Goal: Find specific page/section: Find specific page/section

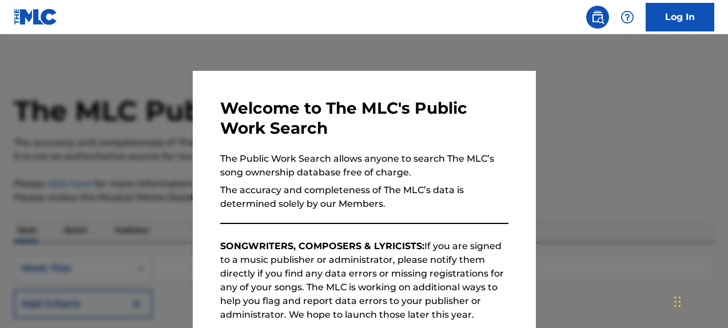
click at [572, 125] on div at bounding box center [364, 198] width 728 height 328
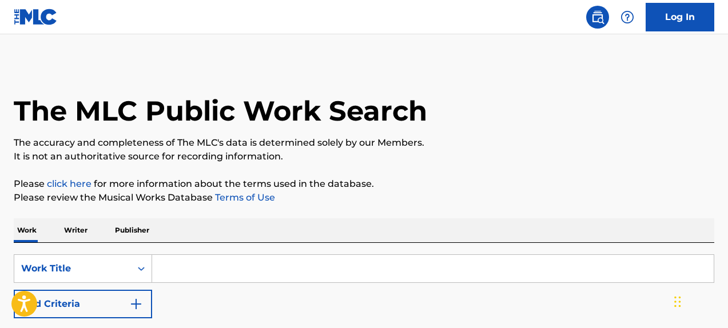
click at [296, 268] on input "Search Form" at bounding box center [433, 268] width 562 height 27
type input "paint my love"
click at [235, 298] on div "paint my love" at bounding box center [347, 294] width 390 height 21
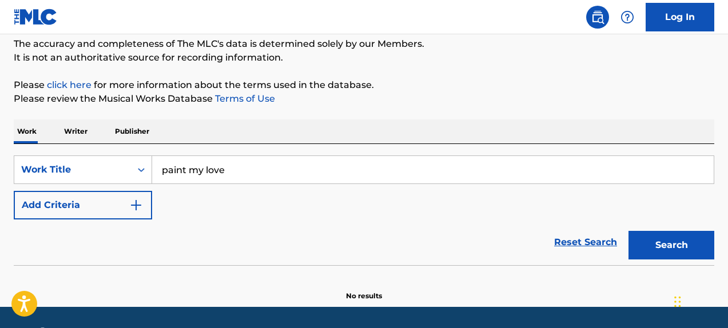
scroll to position [133, 0]
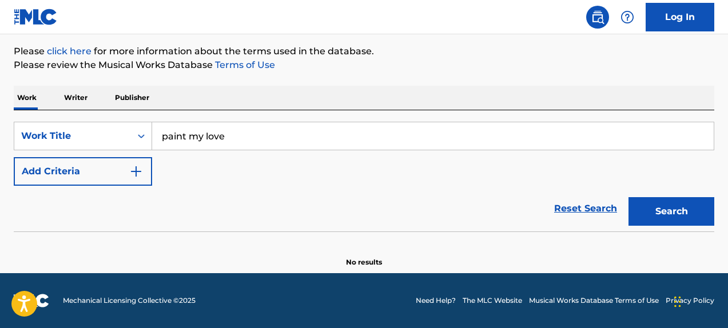
click at [143, 172] on button "Add Criteria" at bounding box center [83, 171] width 138 height 29
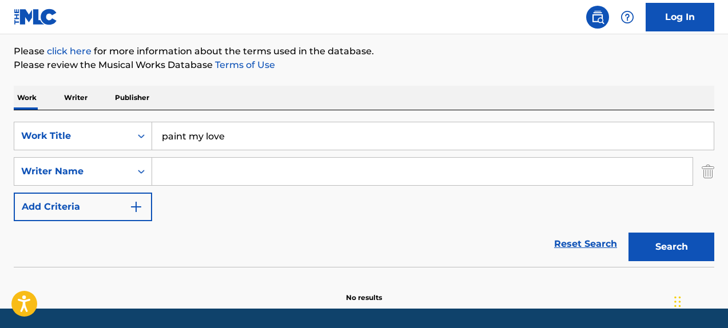
click at [173, 176] on input "Search Form" at bounding box center [422, 171] width 541 height 27
paste input "RICHTER"
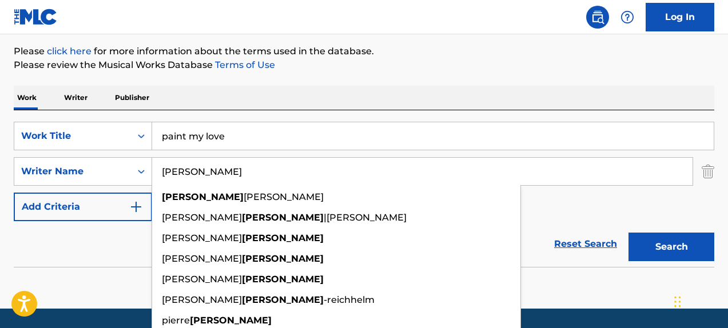
type input "RICHTER"
click at [655, 240] on button "Search" at bounding box center [672, 247] width 86 height 29
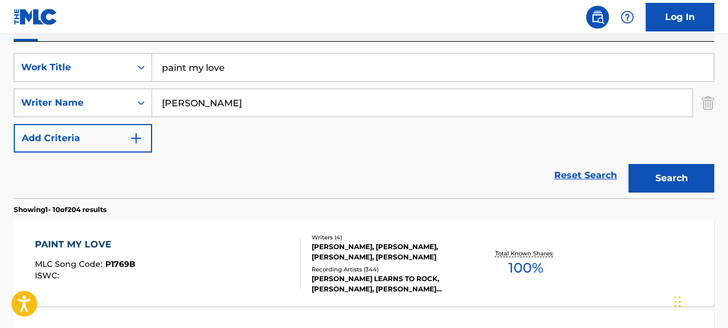
scroll to position [217, 0]
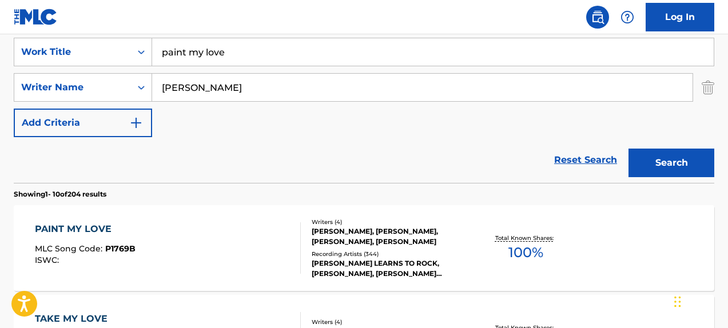
click at [106, 231] on div "PAINT MY LOVE" at bounding box center [85, 230] width 101 height 14
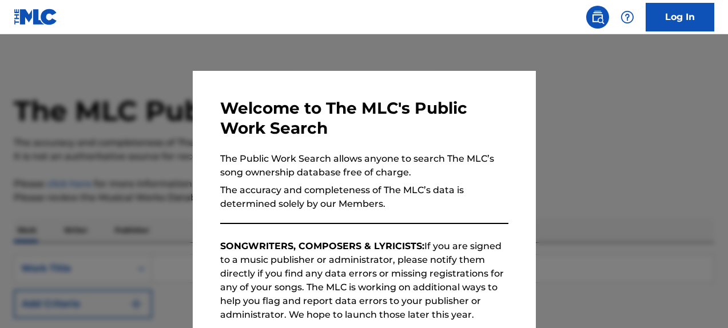
click at [589, 113] on div at bounding box center [364, 198] width 728 height 328
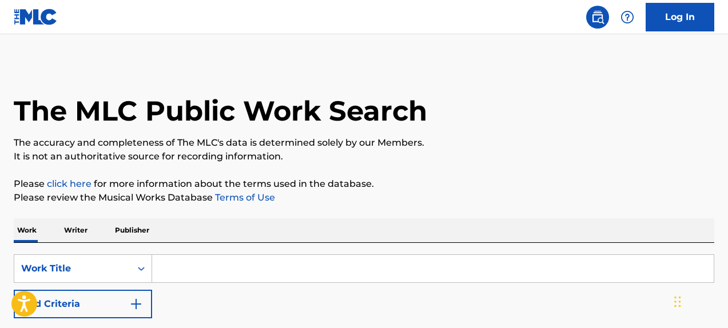
click at [319, 264] on input "Search Form" at bounding box center [433, 268] width 562 height 27
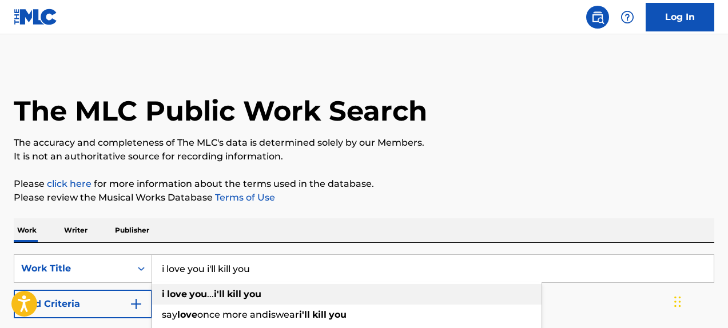
click at [307, 294] on div "i love you ... i'll kill you" at bounding box center [347, 294] width 390 height 21
type input "i love you...i'll kill you"
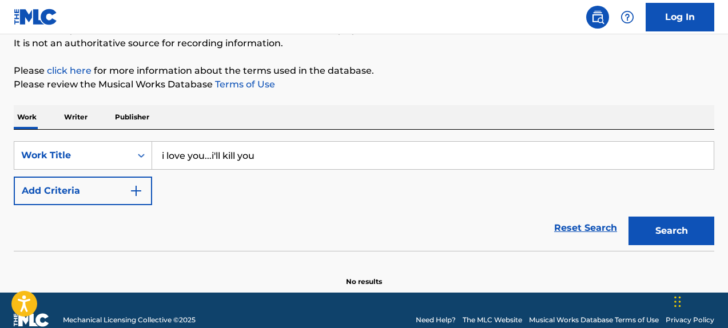
scroll to position [133, 0]
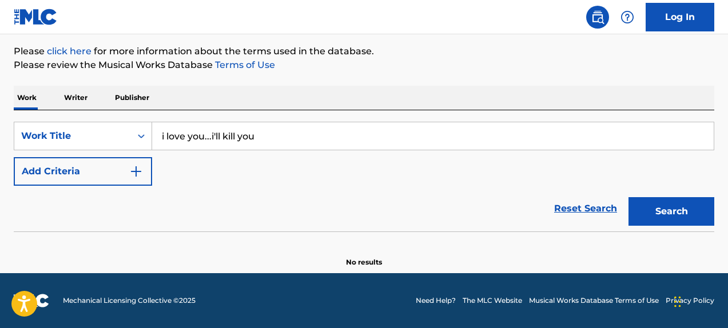
click at [649, 209] on button "Search" at bounding box center [672, 211] width 86 height 29
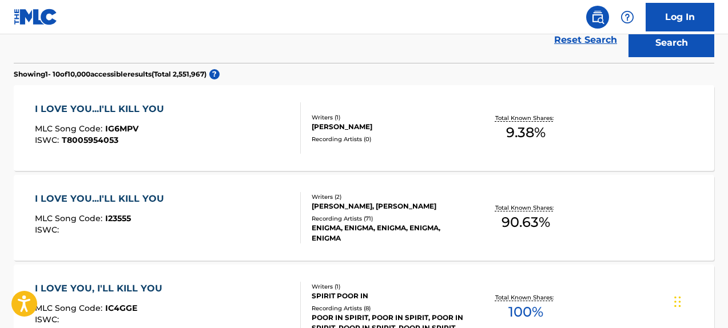
scroll to position [306, 0]
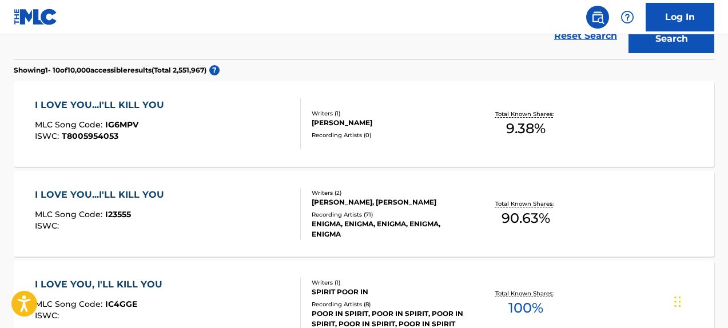
click at [144, 196] on div "I LOVE YOU...I'LL KILL YOU" at bounding box center [102, 195] width 135 height 14
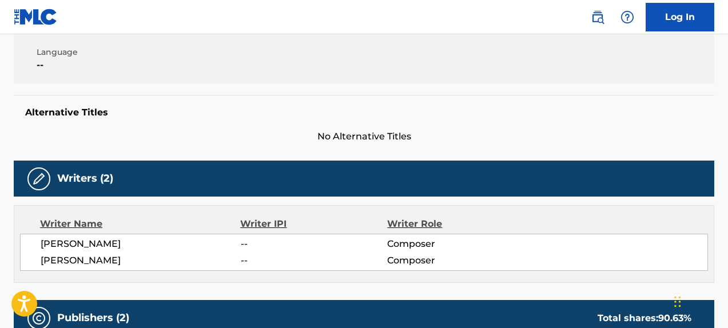
scroll to position [249, 0]
